Goal: Navigation & Orientation: Go to known website

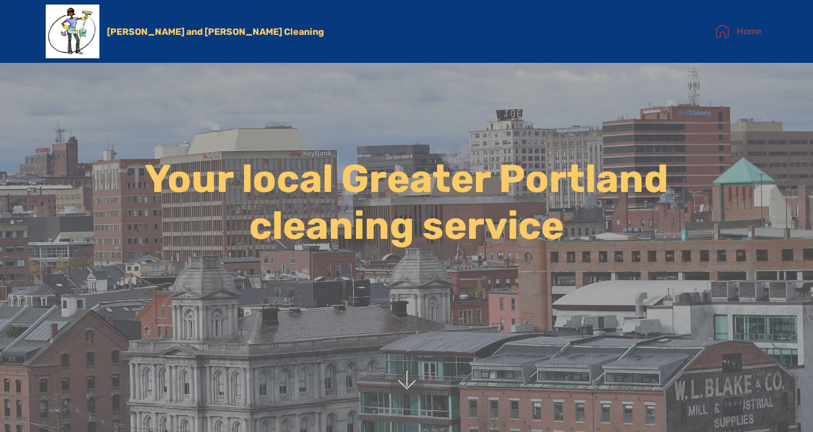
click at [739, 32] on link "Home" at bounding box center [738, 32] width 46 height 22
click at [199, 31] on link "[PERSON_NAME] and [PERSON_NAME] Cleaning" at bounding box center [224, 31] width 235 height 11
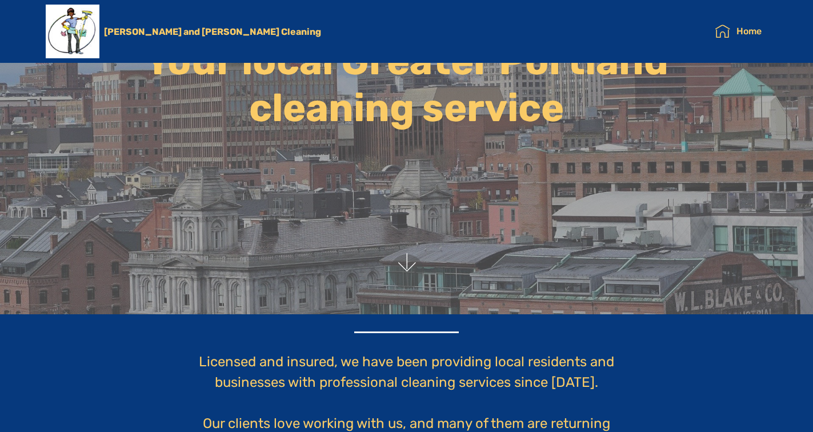
scroll to position [114, 0]
